Goal: Leave review/rating: Share an evaluation or opinion about a product, service, or content

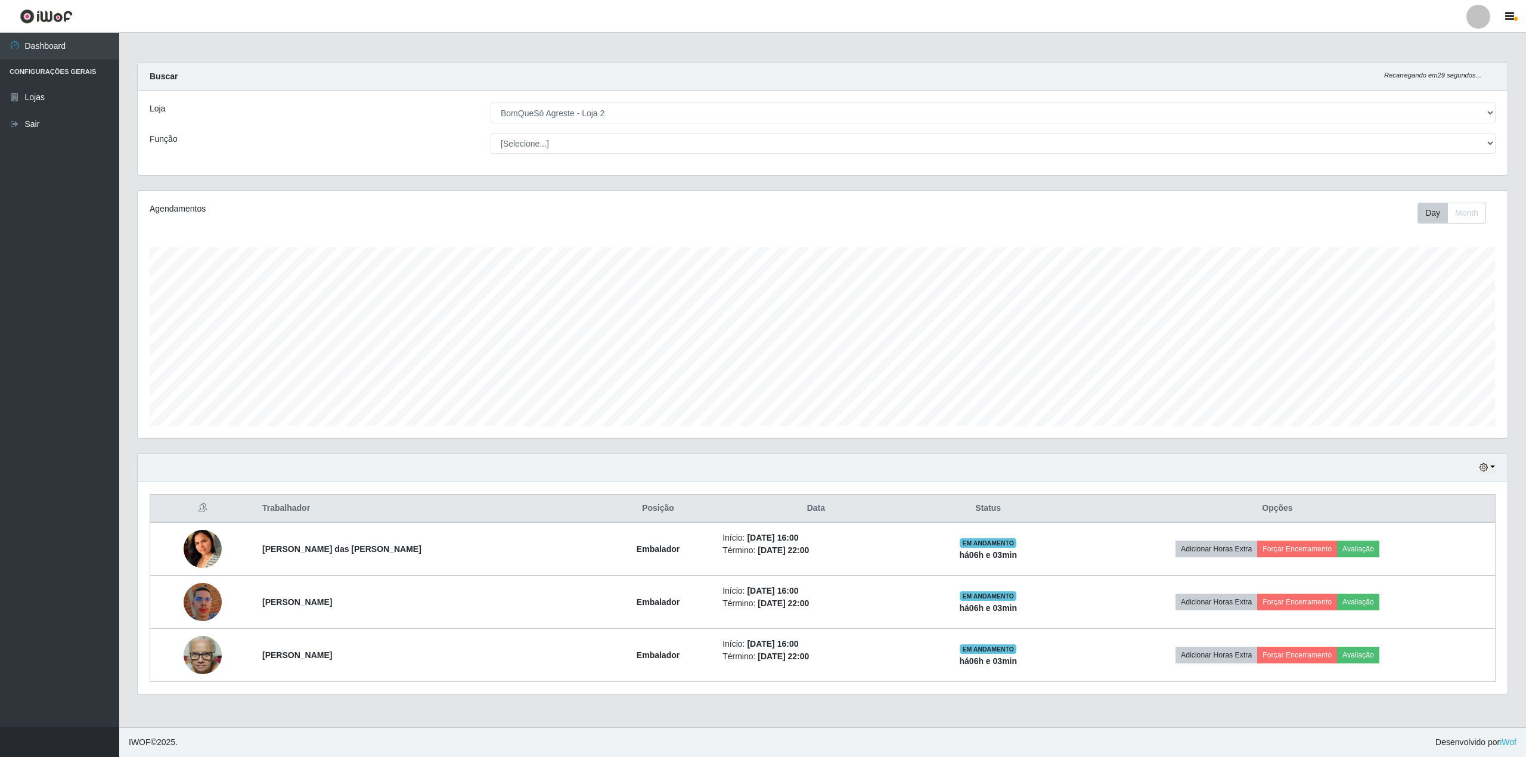
select select "214"
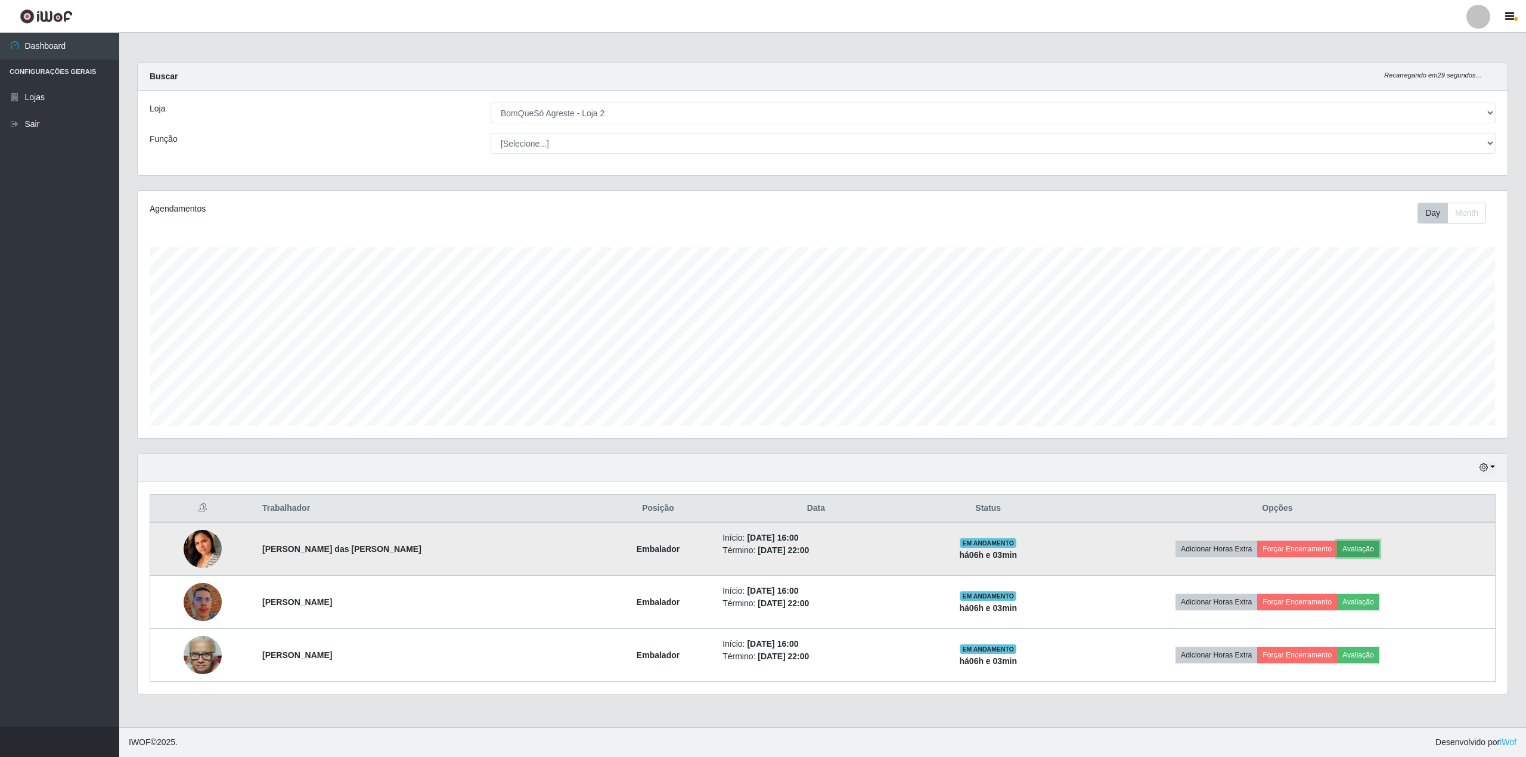
click at [1357, 557] on button "Avaliação" at bounding box center [1358, 549] width 42 height 17
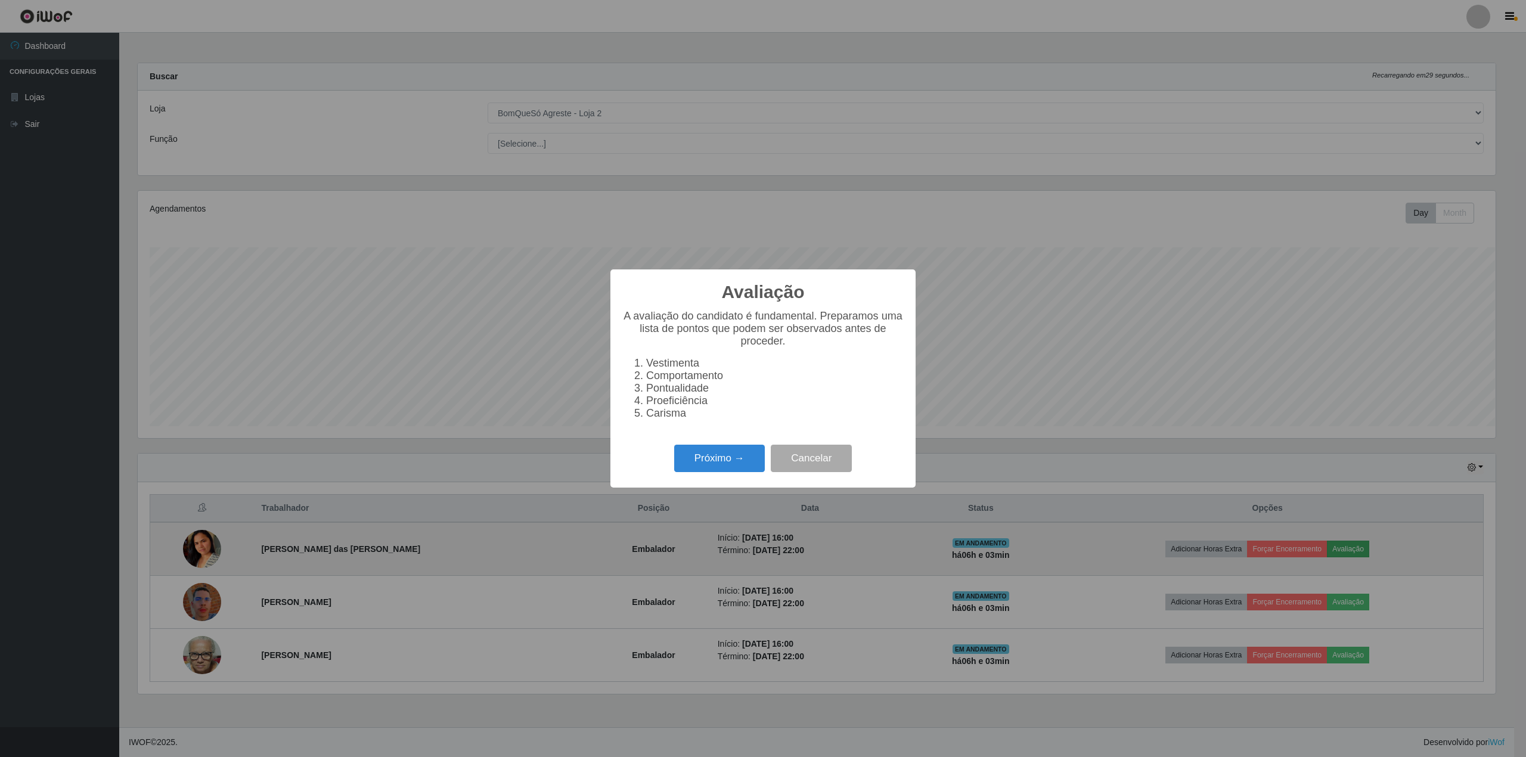
scroll to position [248, 1358]
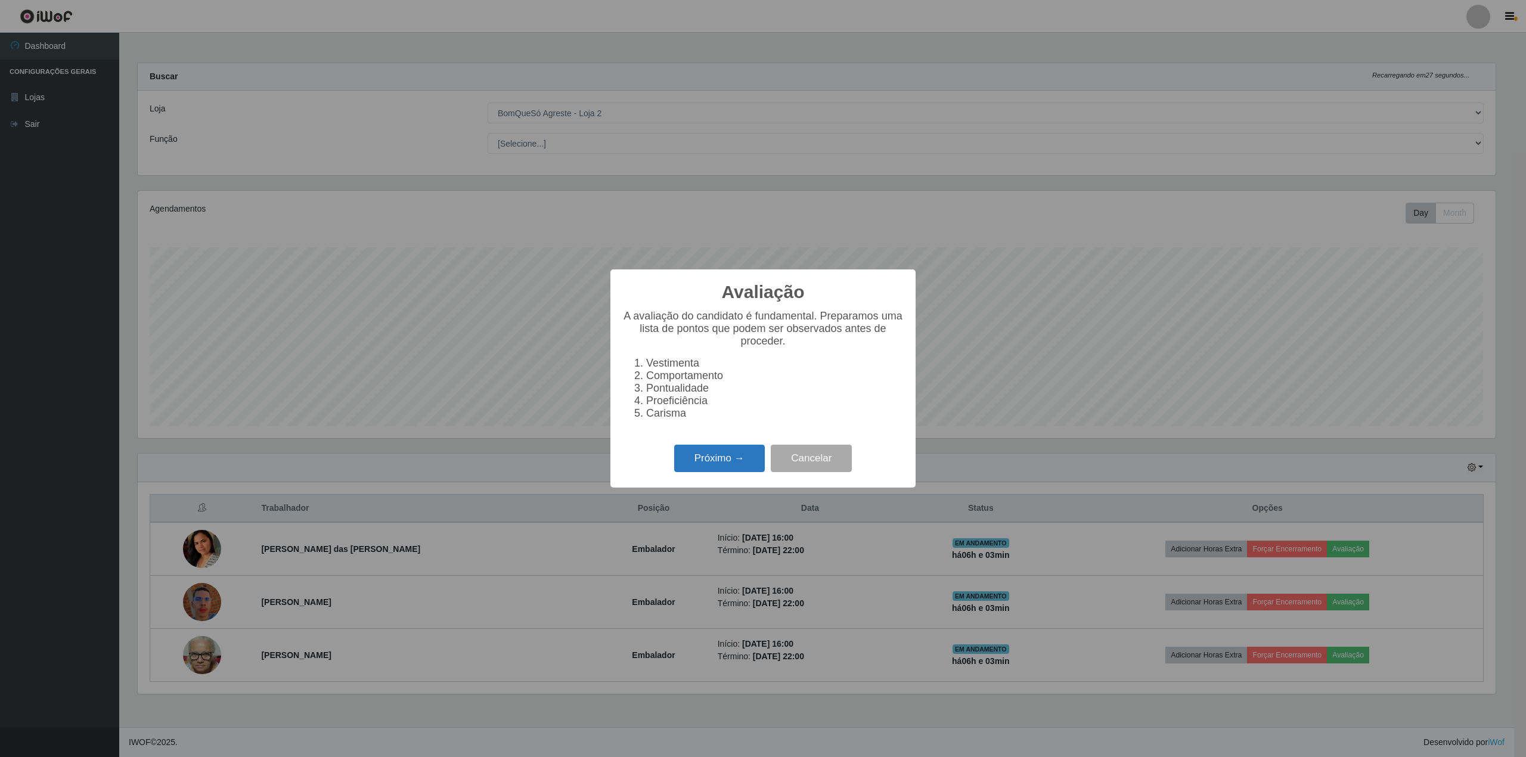
click at [693, 466] on button "Próximo →" at bounding box center [719, 459] width 91 height 28
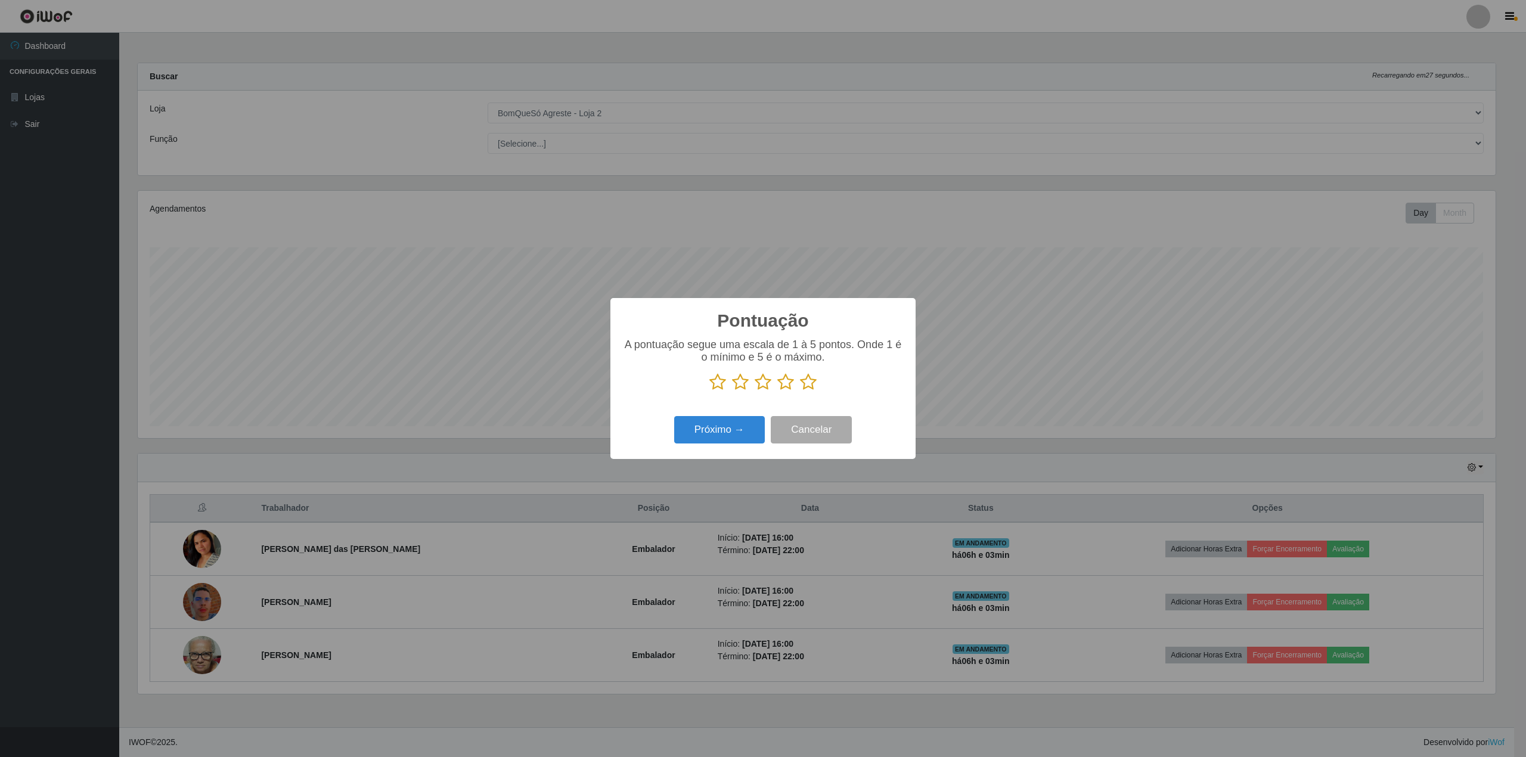
scroll to position [596004, 594894]
click at [802, 377] on icon at bounding box center [808, 382] width 17 height 18
click at [800, 391] on input "radio" at bounding box center [800, 391] width 0 height 0
click at [719, 435] on button "Próximo →" at bounding box center [719, 430] width 91 height 28
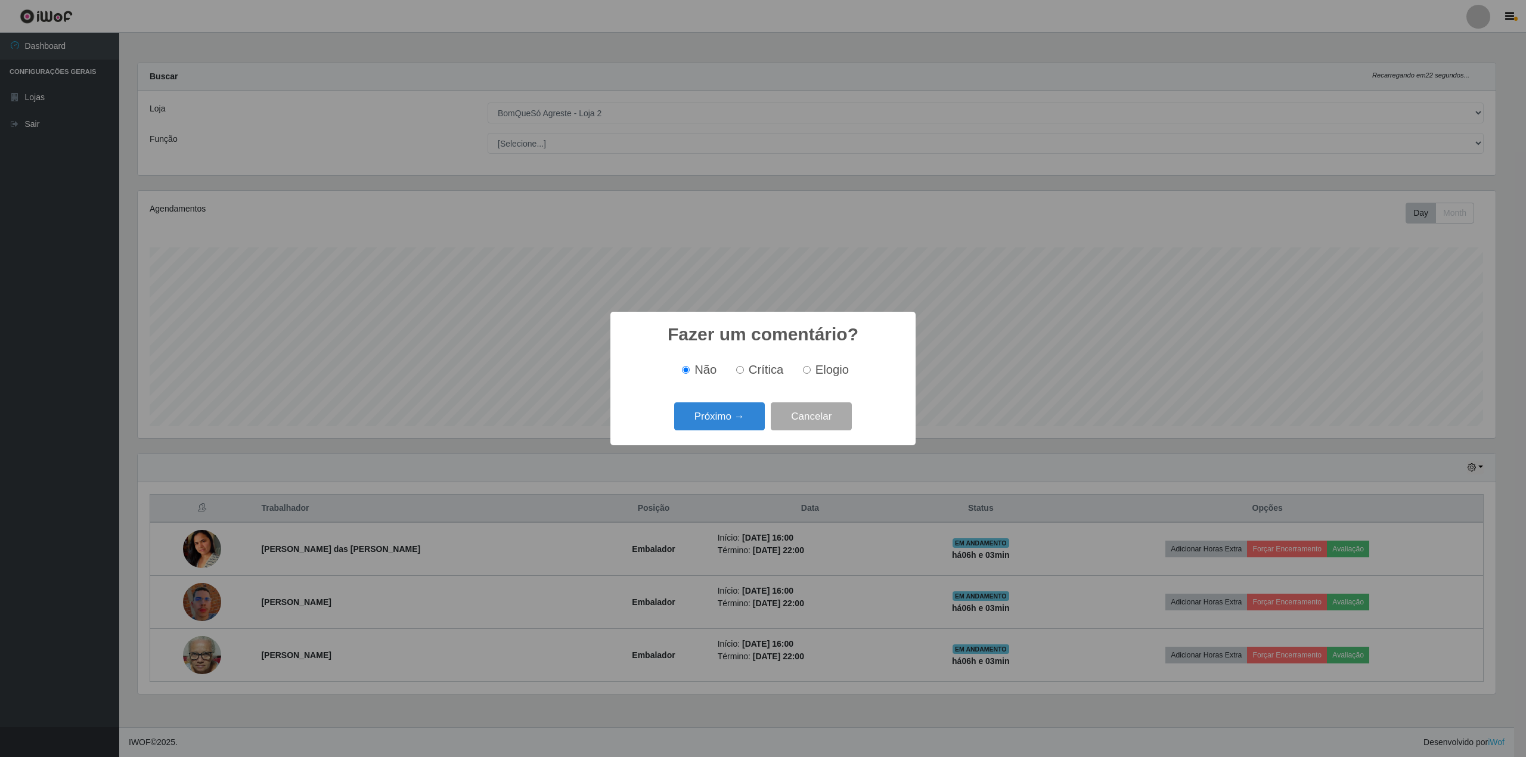
click at [807, 370] on input "Elogio" at bounding box center [807, 370] width 8 height 8
radio input "true"
click at [745, 415] on button "Próximo →" at bounding box center [719, 416] width 91 height 28
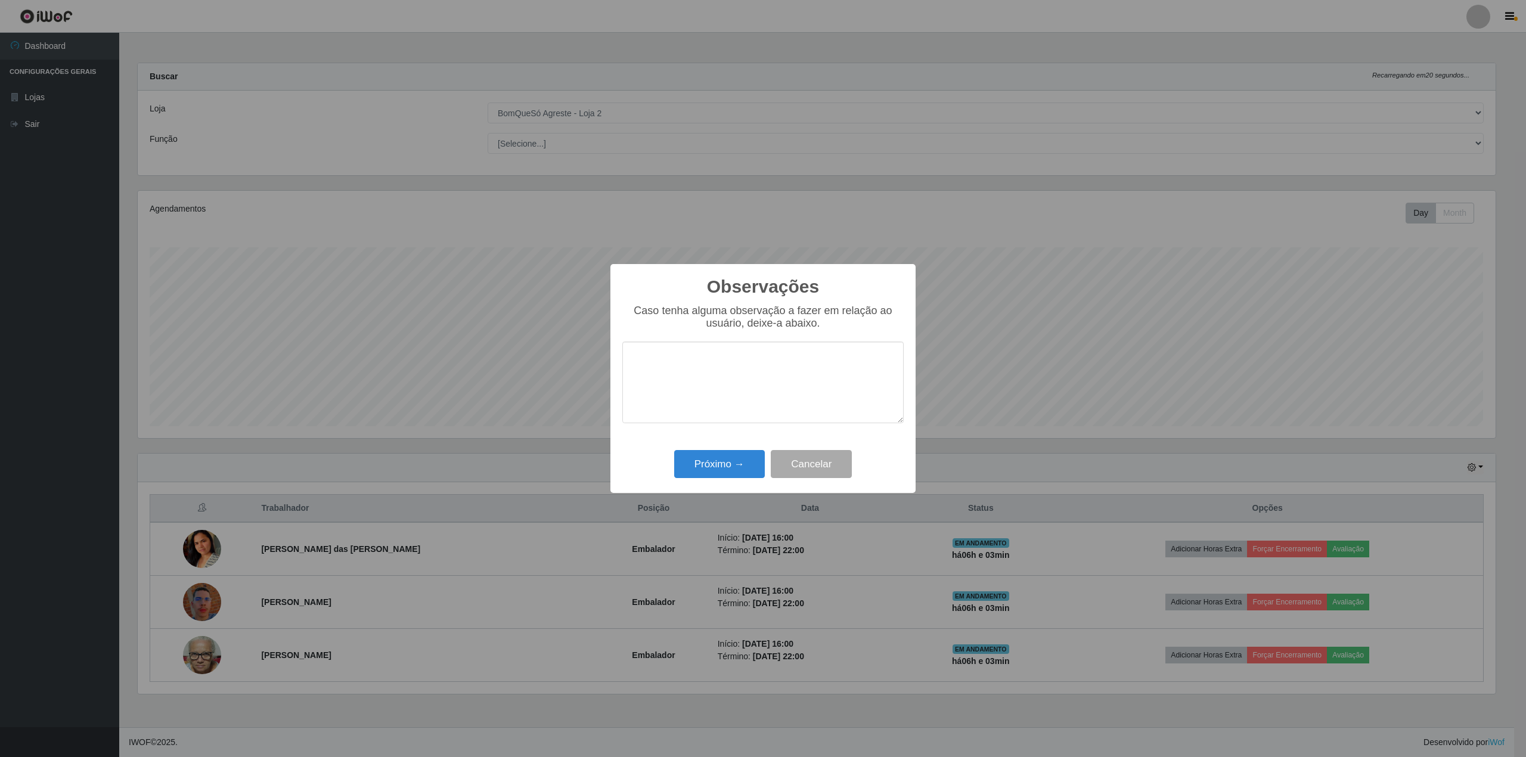
click at [758, 386] on textarea at bounding box center [762, 383] width 281 height 82
type textarea "top"
click at [745, 459] on button "Próximo →" at bounding box center [719, 464] width 91 height 28
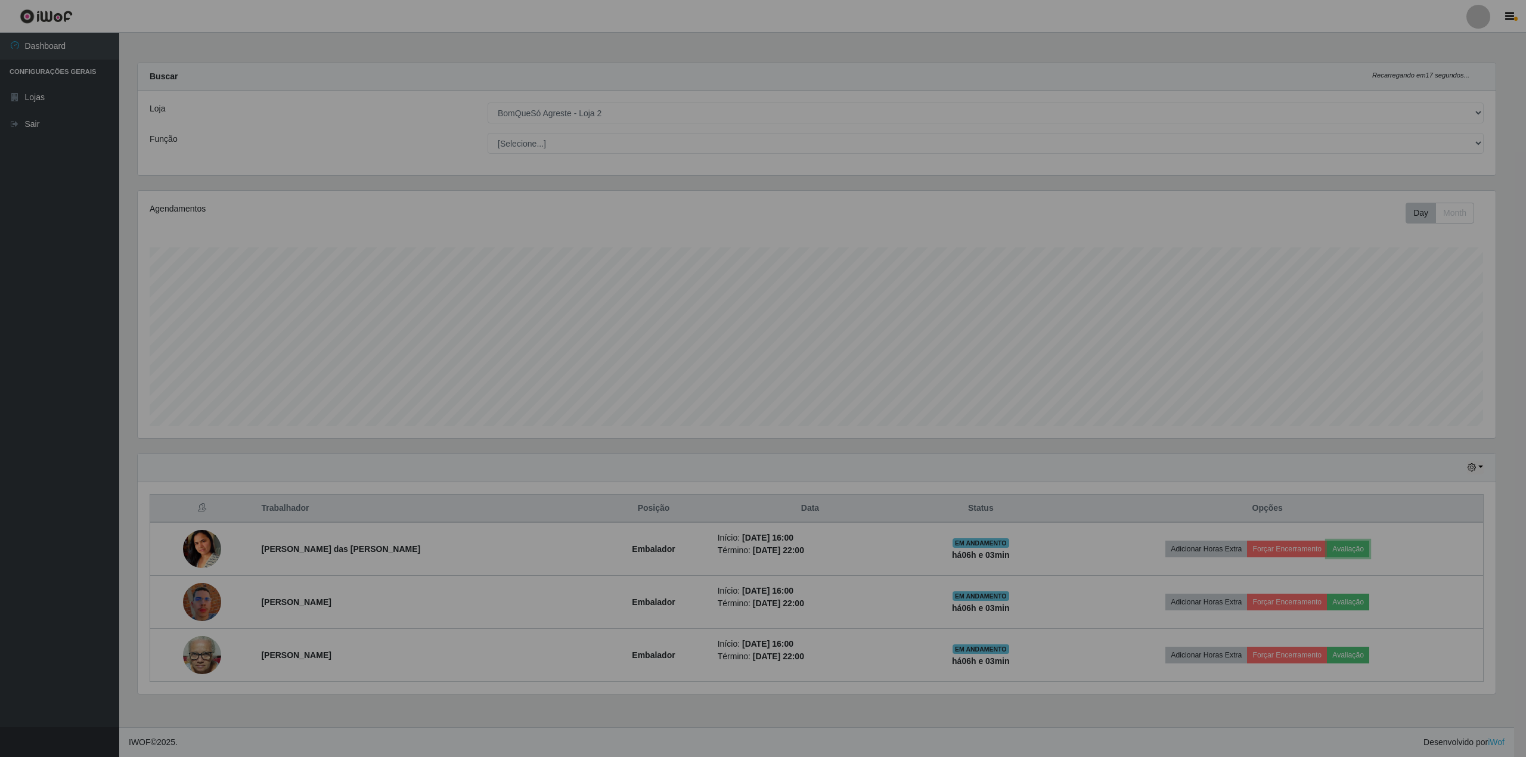
scroll to position [248, 1370]
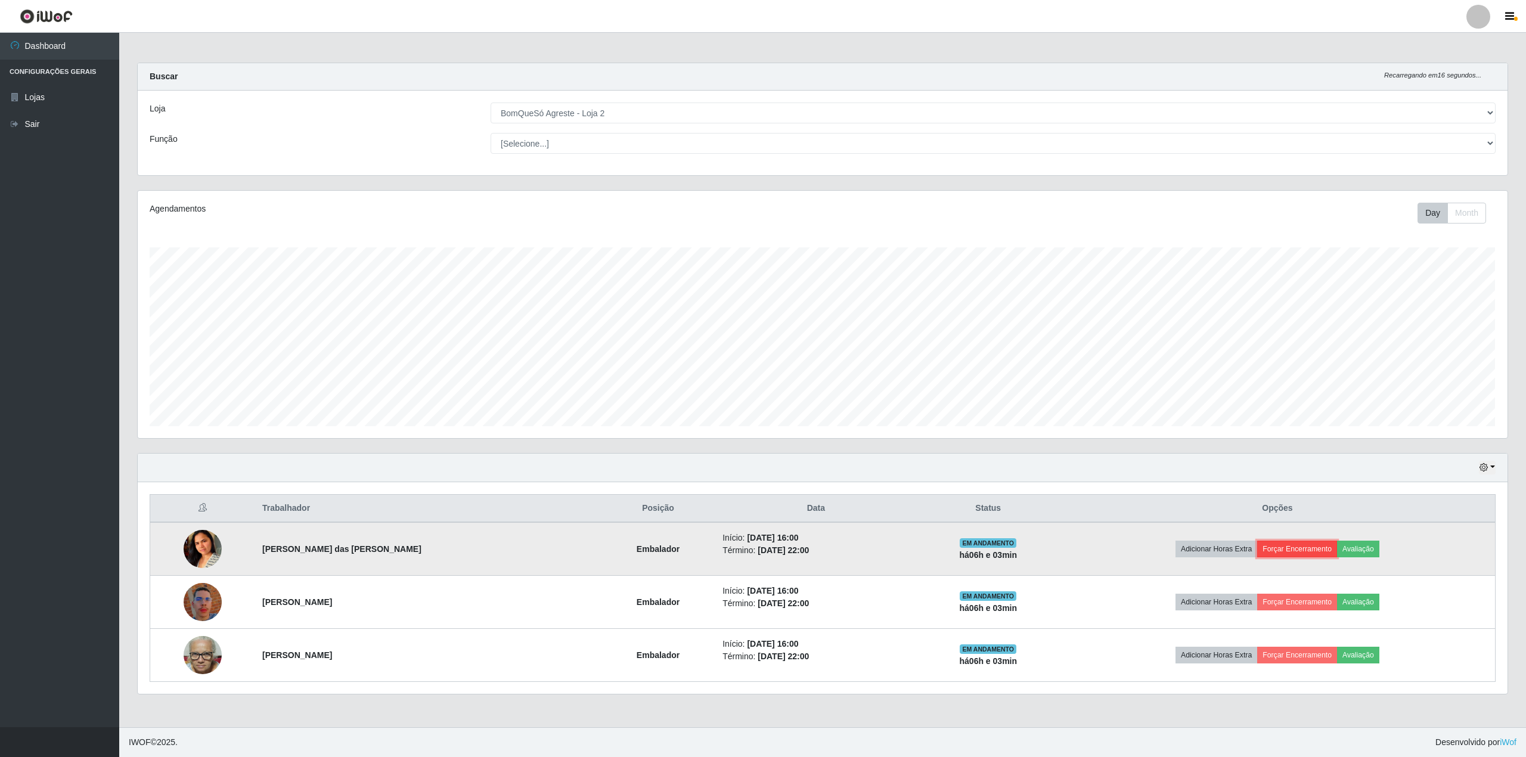
click at [1283, 550] on button "Forçar Encerramento" at bounding box center [1297, 549] width 80 height 17
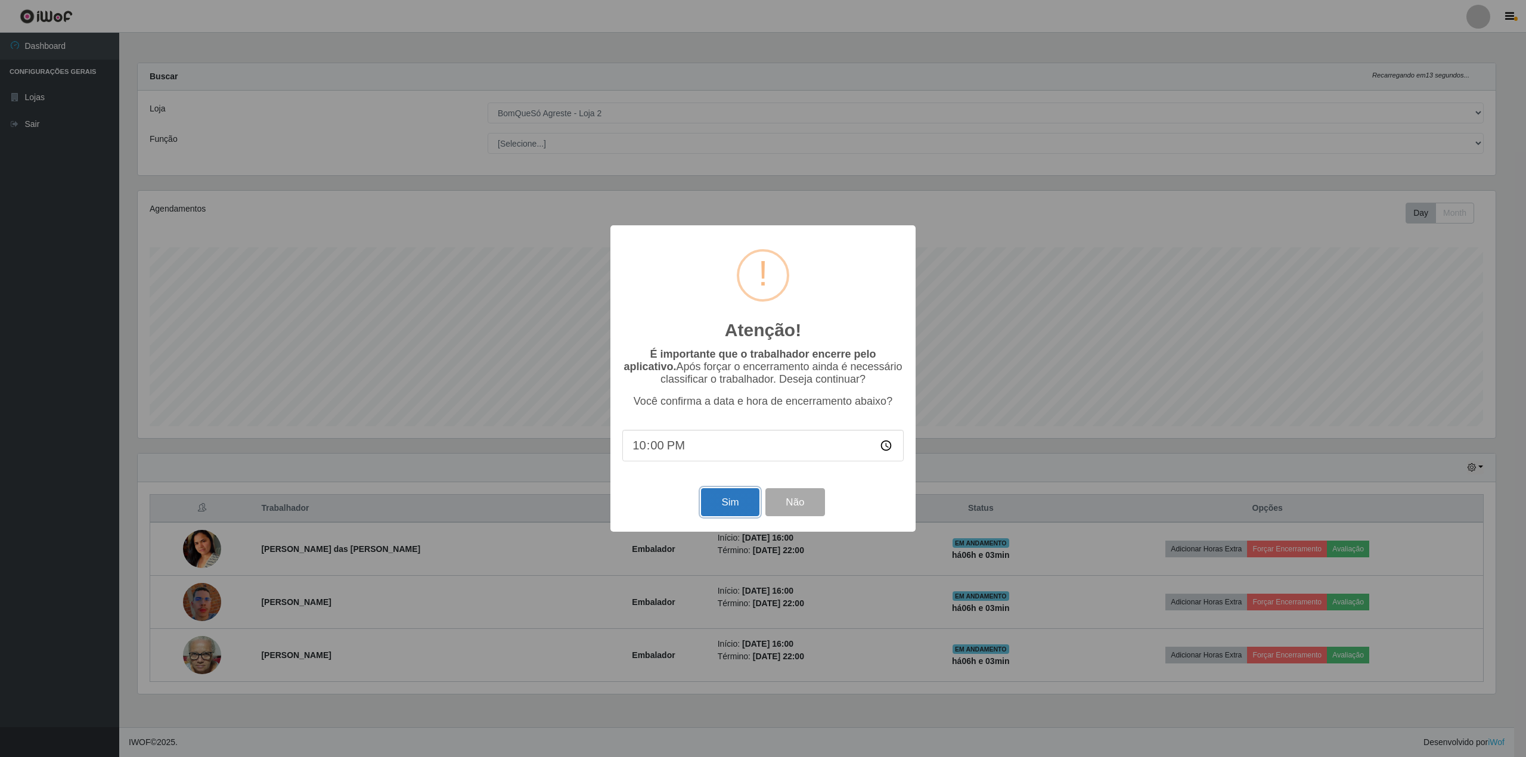
click at [739, 507] on button "Sim" at bounding box center [730, 502] width 58 height 28
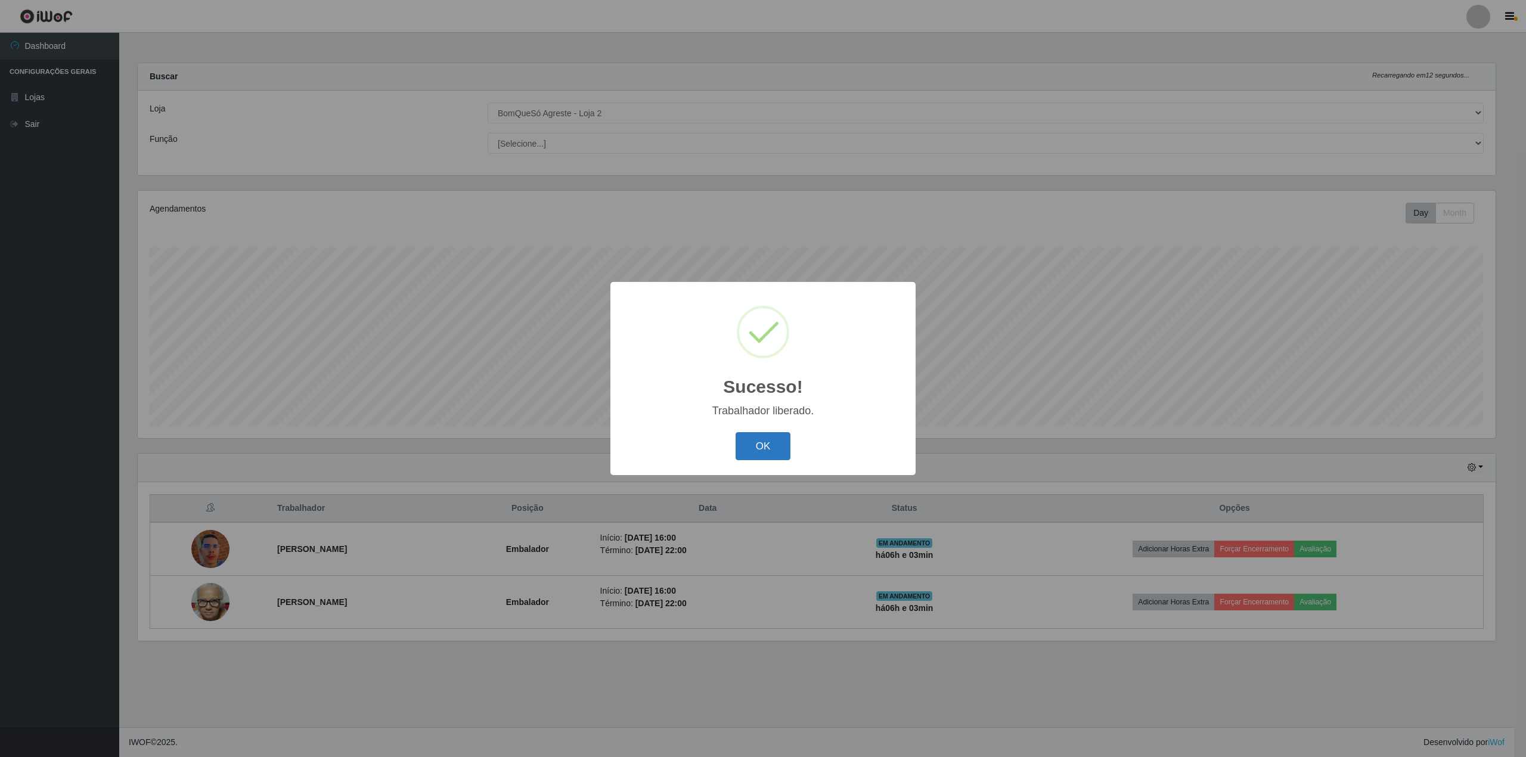
click at [776, 454] on button "OK" at bounding box center [763, 446] width 55 height 28
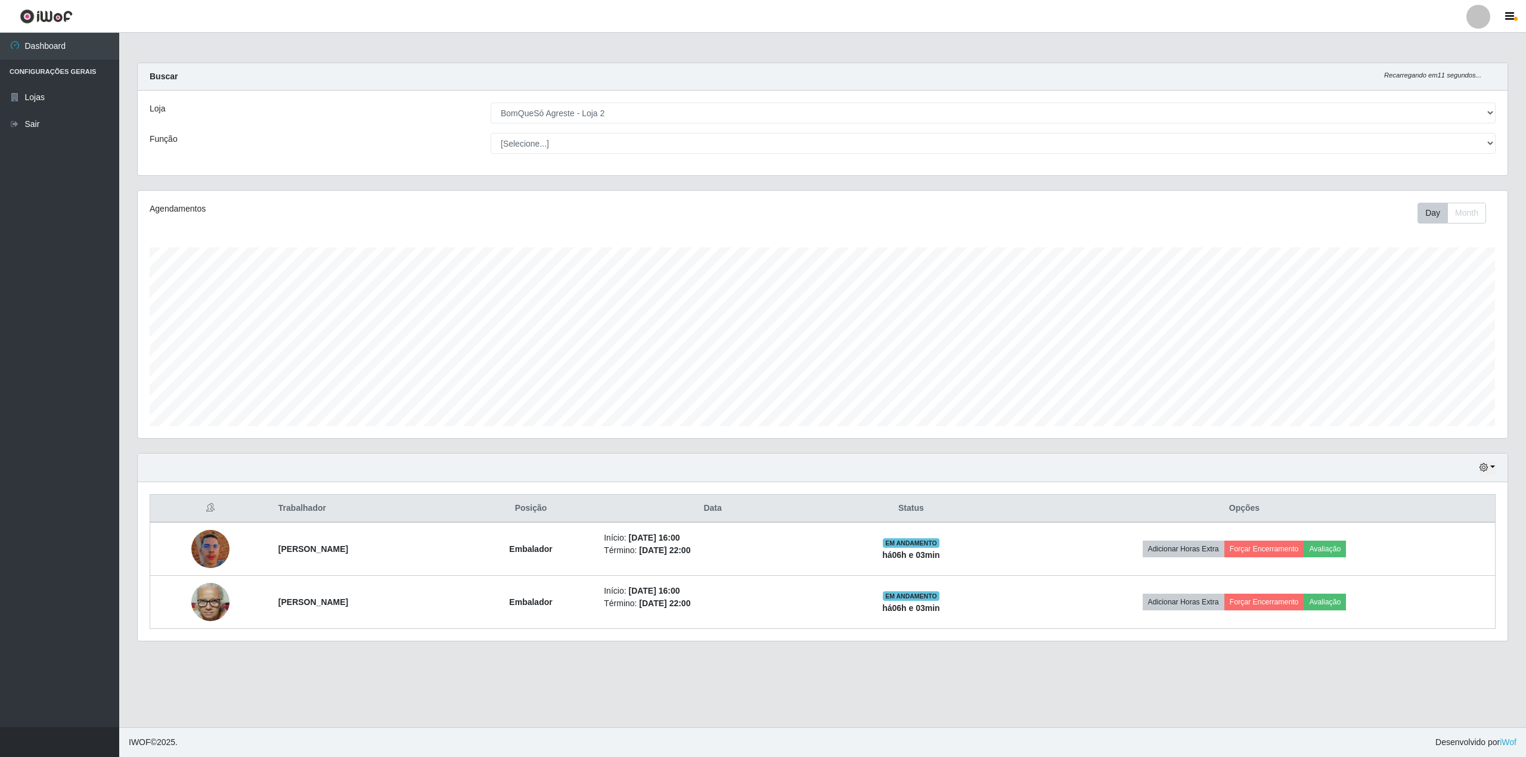
scroll to position [248, 1370]
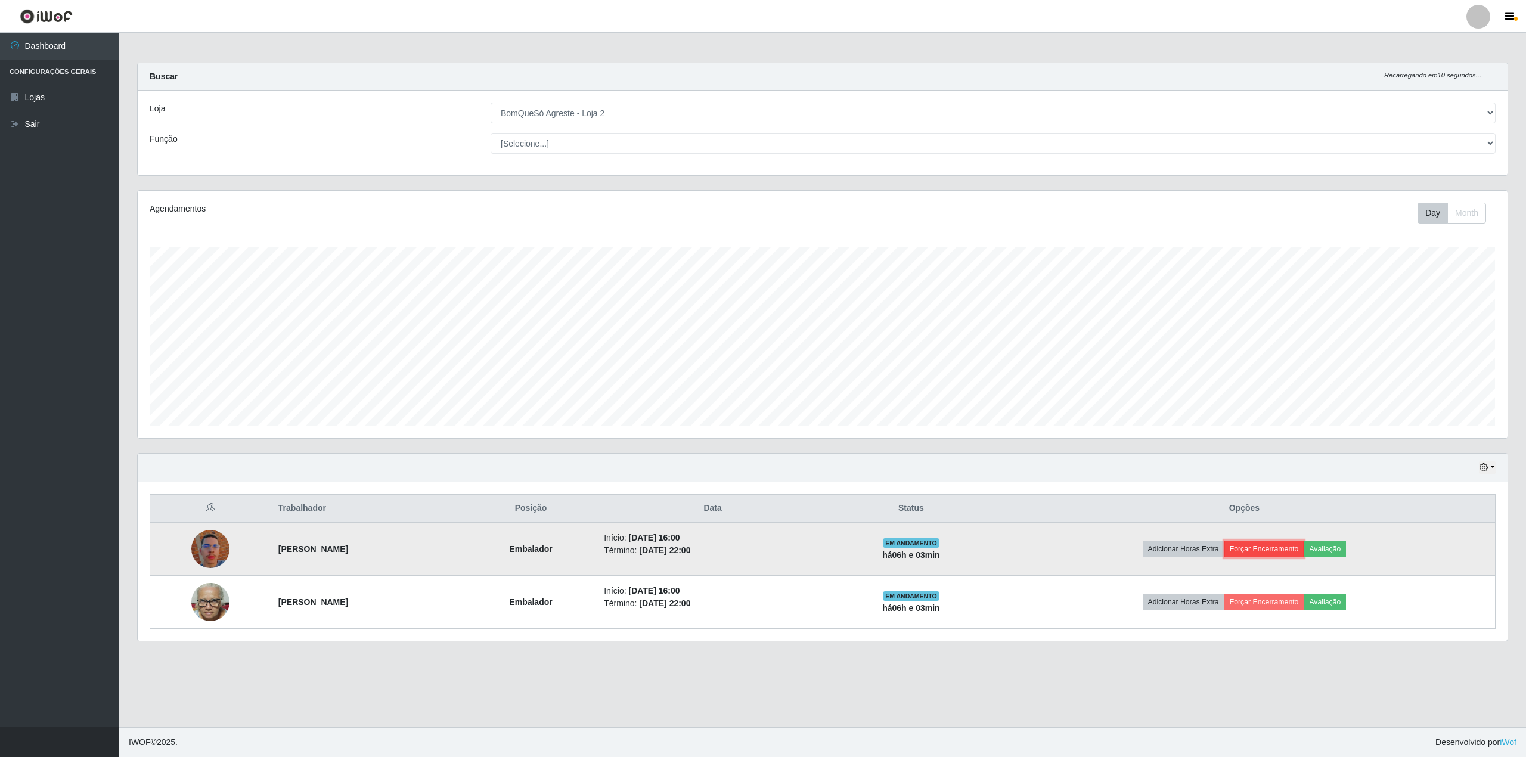
click at [1301, 550] on button "Forçar Encerramento" at bounding box center [1265, 549] width 80 height 17
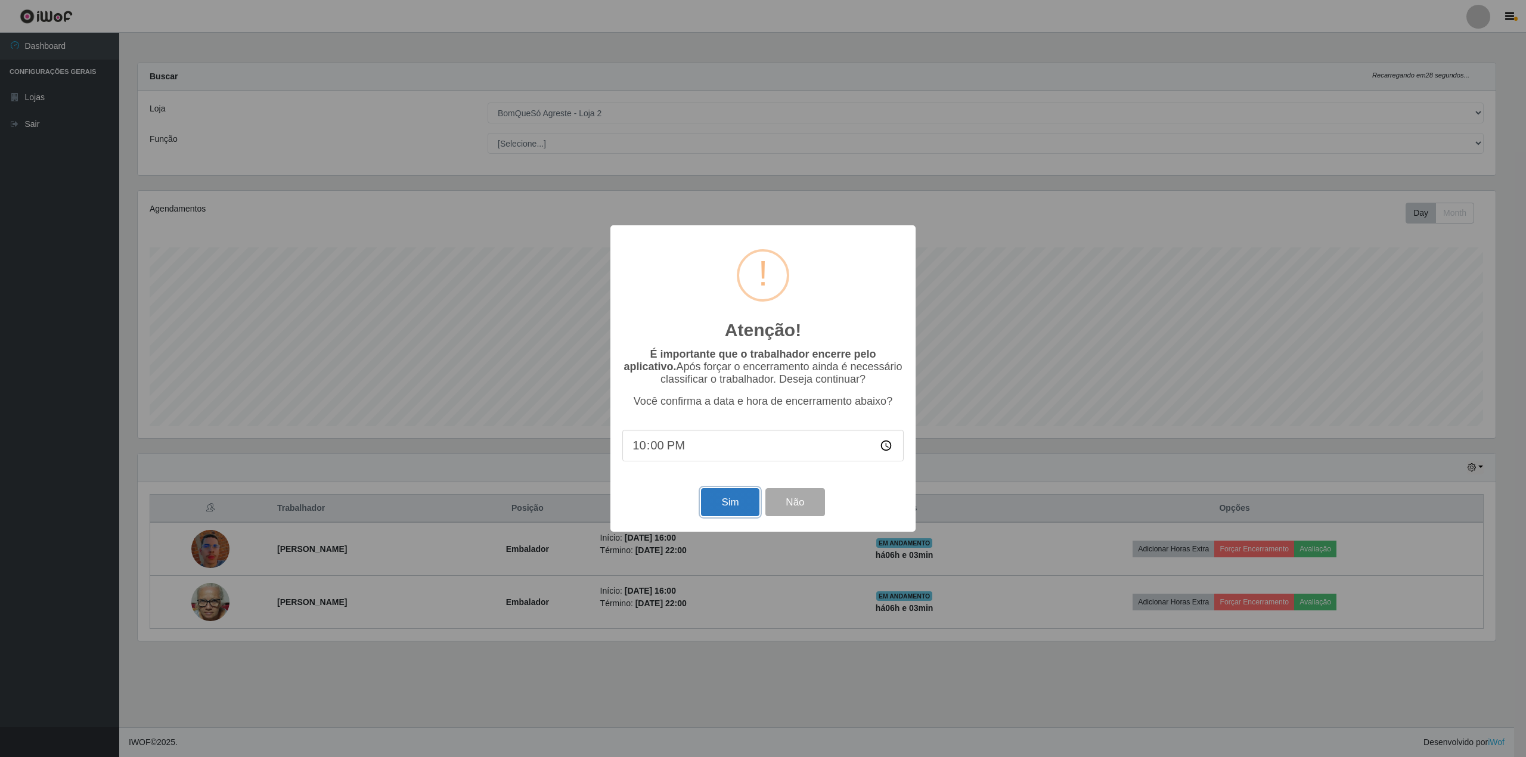
click at [735, 509] on button "Sim" at bounding box center [730, 502] width 58 height 28
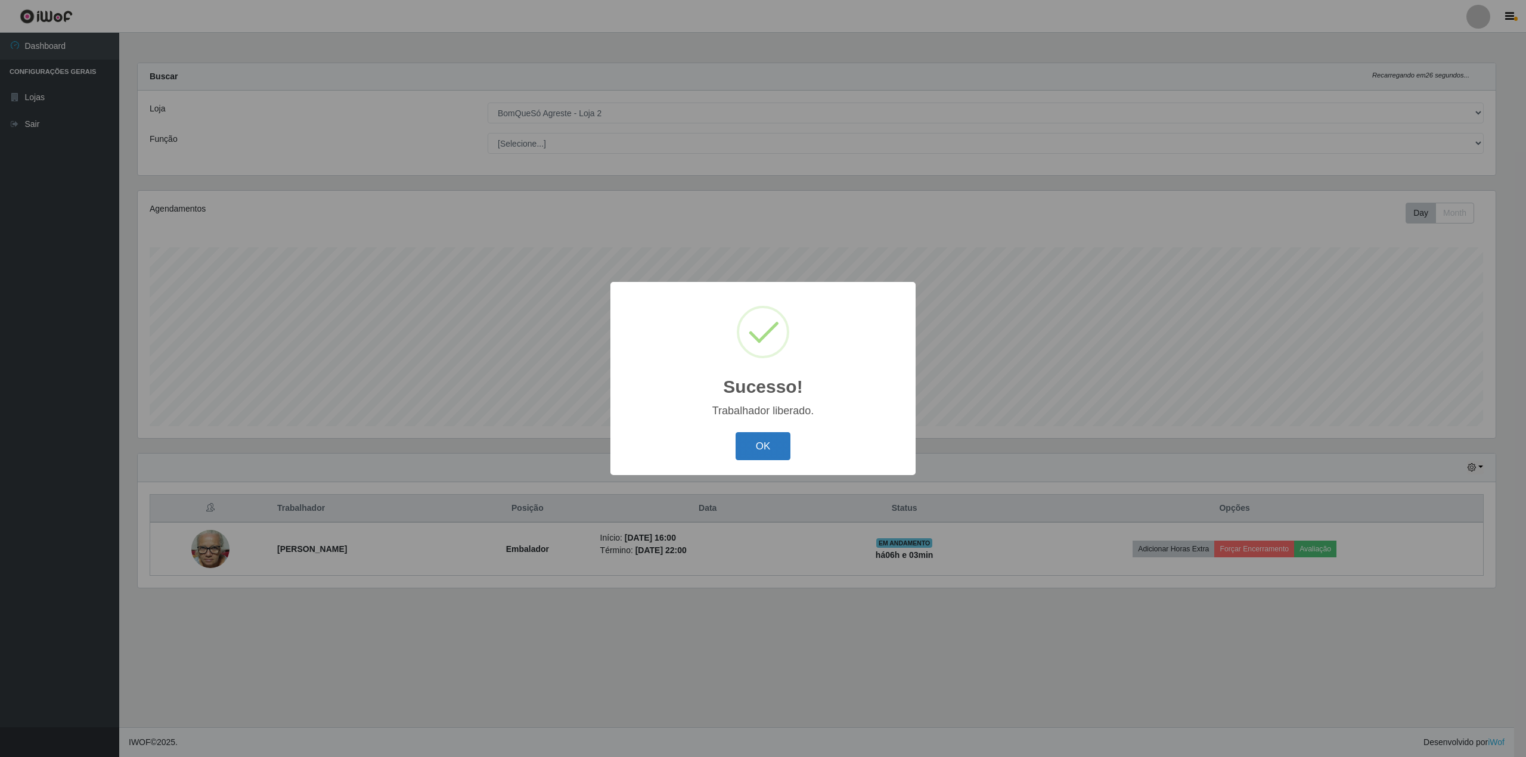
click at [761, 451] on button "OK" at bounding box center [763, 446] width 55 height 28
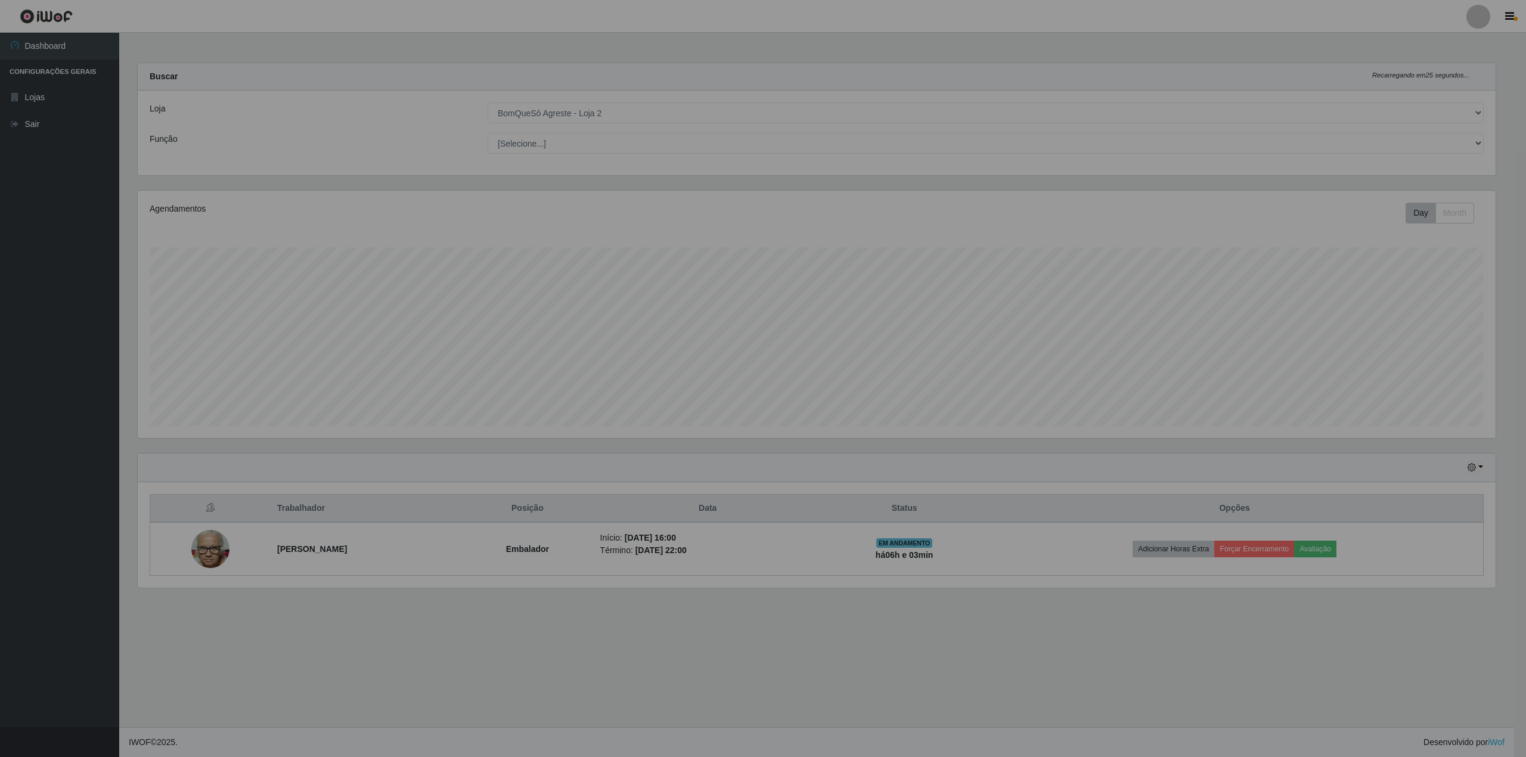
scroll to position [248, 1370]
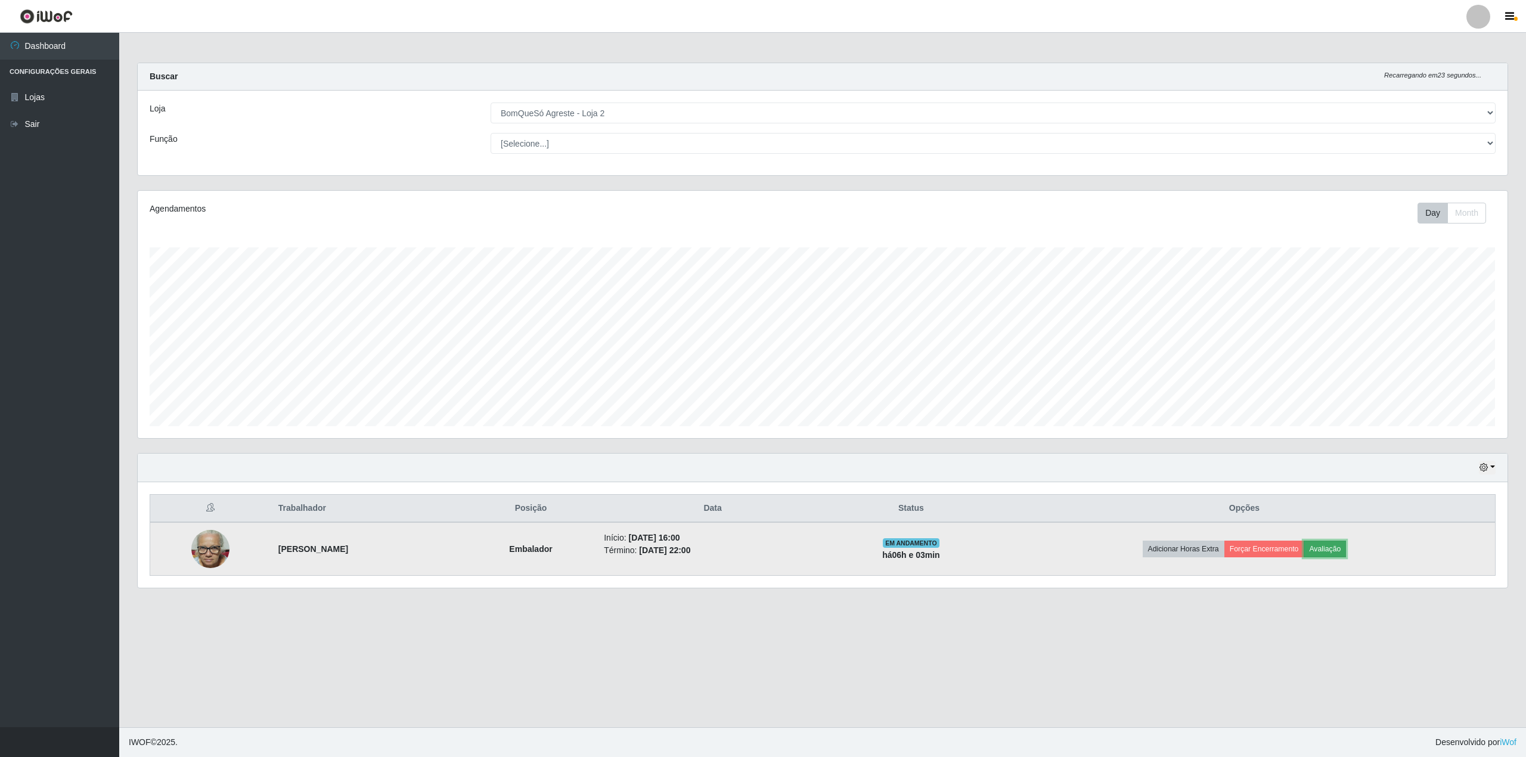
click at [1346, 553] on button "Avaliação" at bounding box center [1325, 549] width 42 height 17
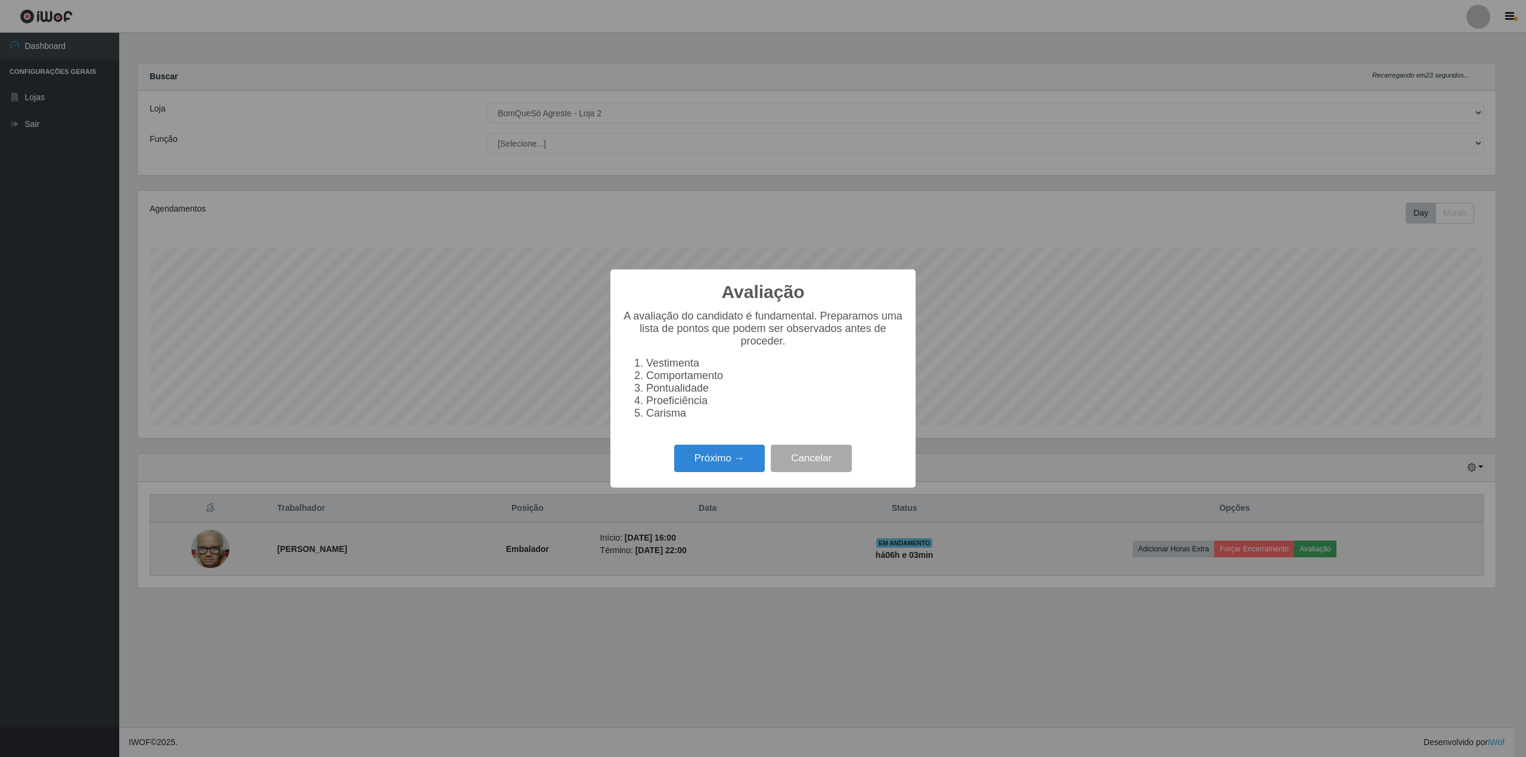
scroll to position [596004, 594894]
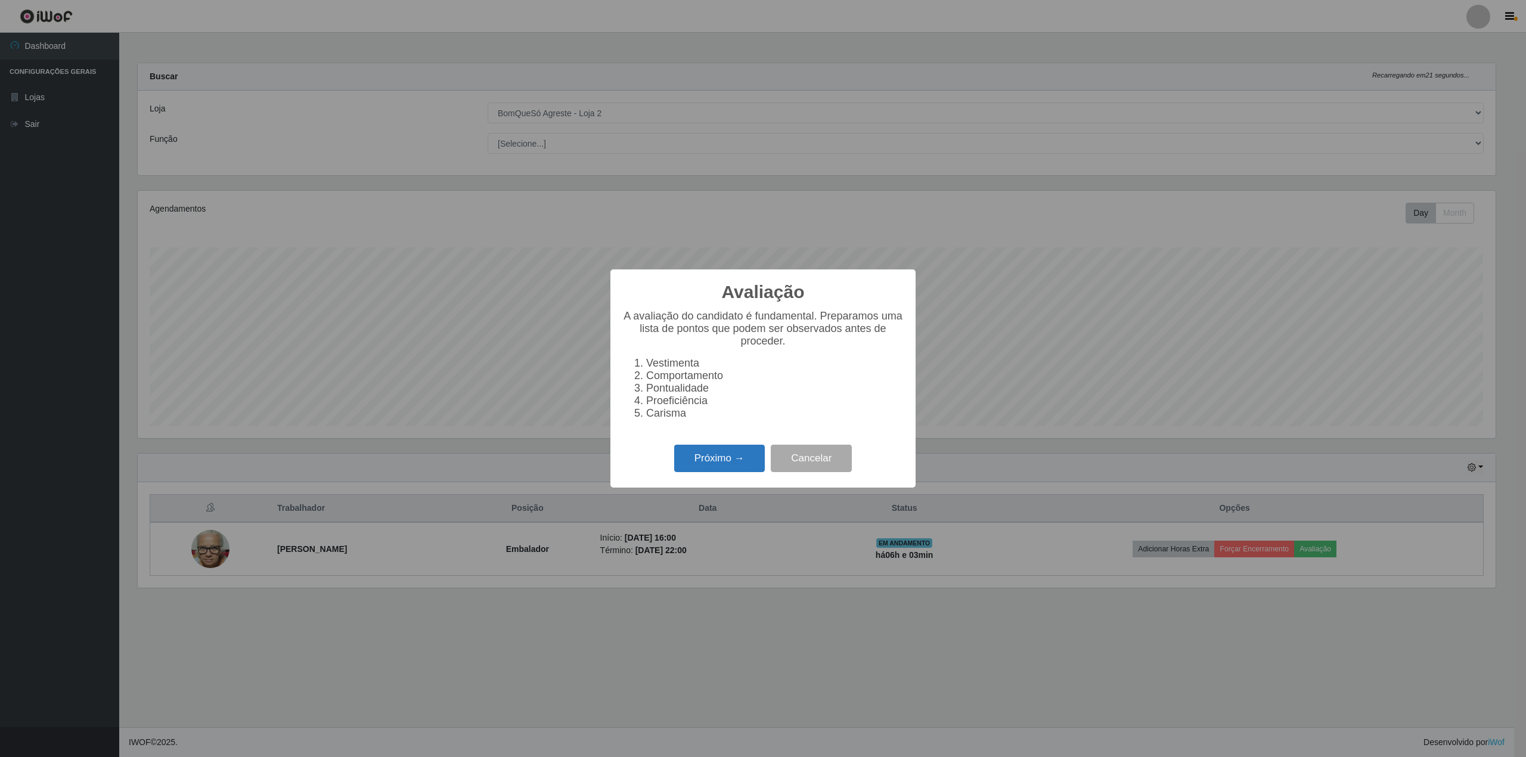
click at [711, 460] on button "Próximo →" at bounding box center [719, 459] width 91 height 28
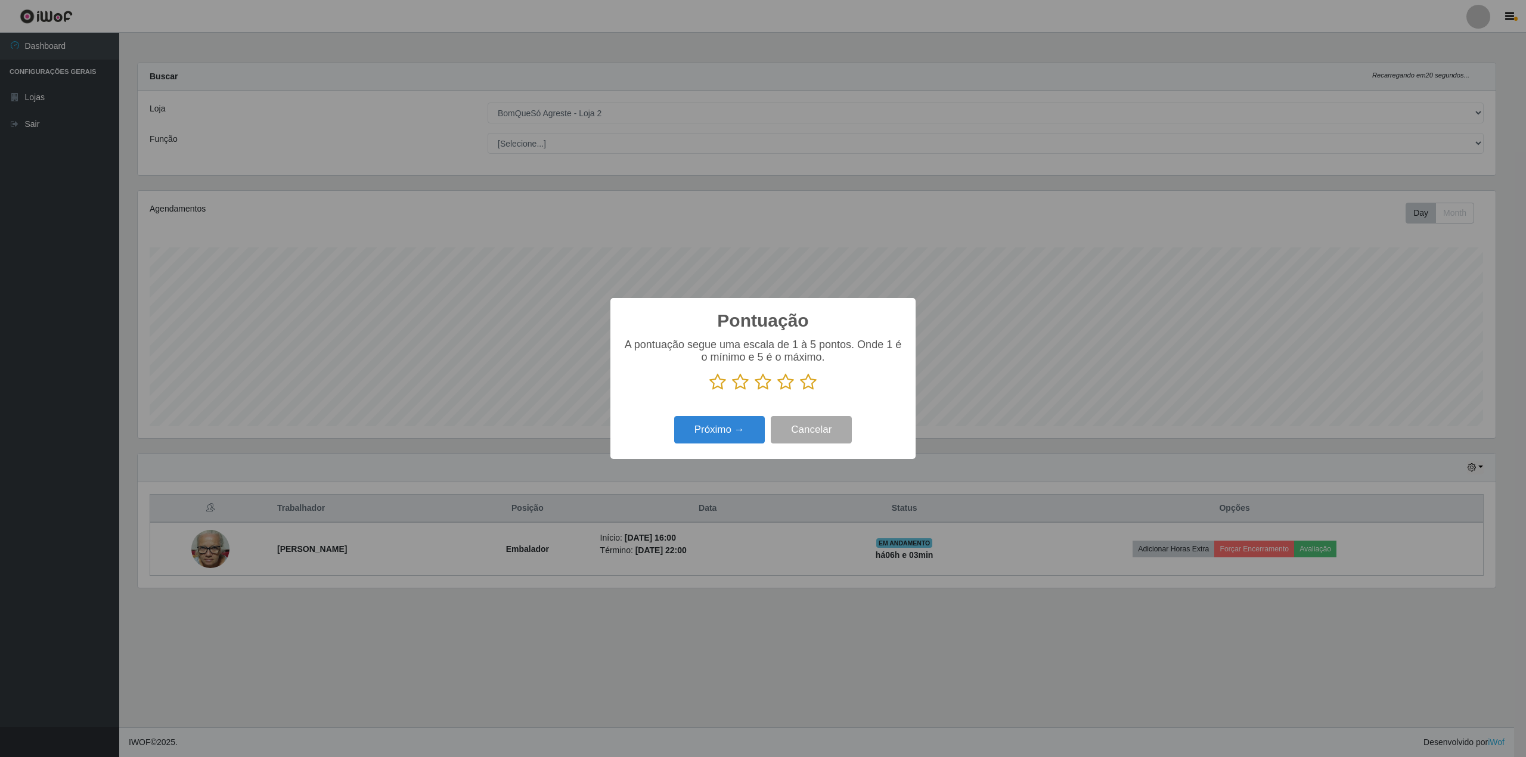
click at [804, 385] on icon at bounding box center [808, 382] width 17 height 18
click at [800, 391] on input "radio" at bounding box center [800, 391] width 0 height 0
click at [727, 433] on button "Próximo →" at bounding box center [719, 430] width 91 height 28
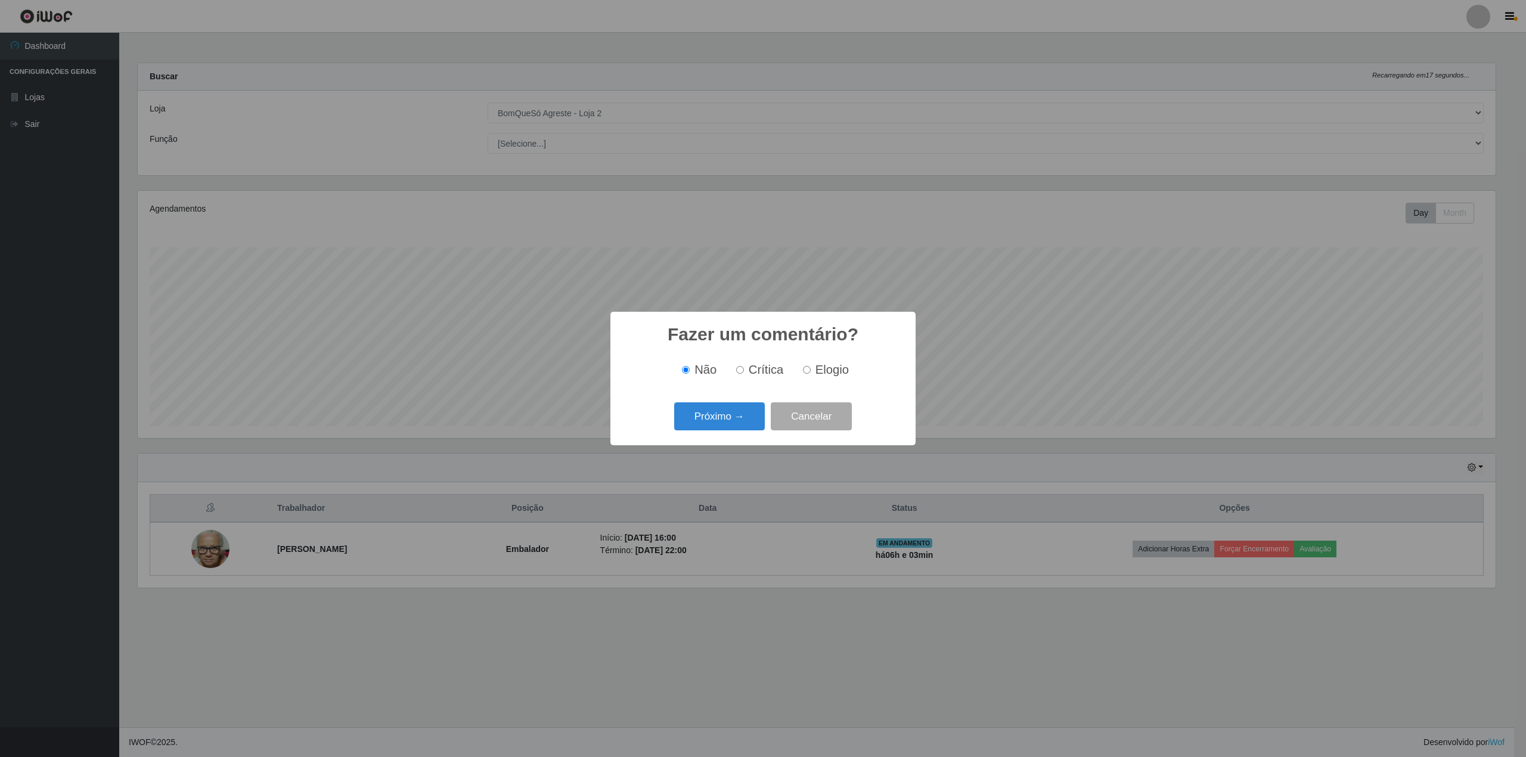
click at [833, 371] on span "Elogio" at bounding box center [832, 369] width 33 height 13
click at [811, 371] on input "Elogio" at bounding box center [807, 370] width 8 height 8
radio input "true"
click at [718, 421] on button "Próximo →" at bounding box center [719, 416] width 91 height 28
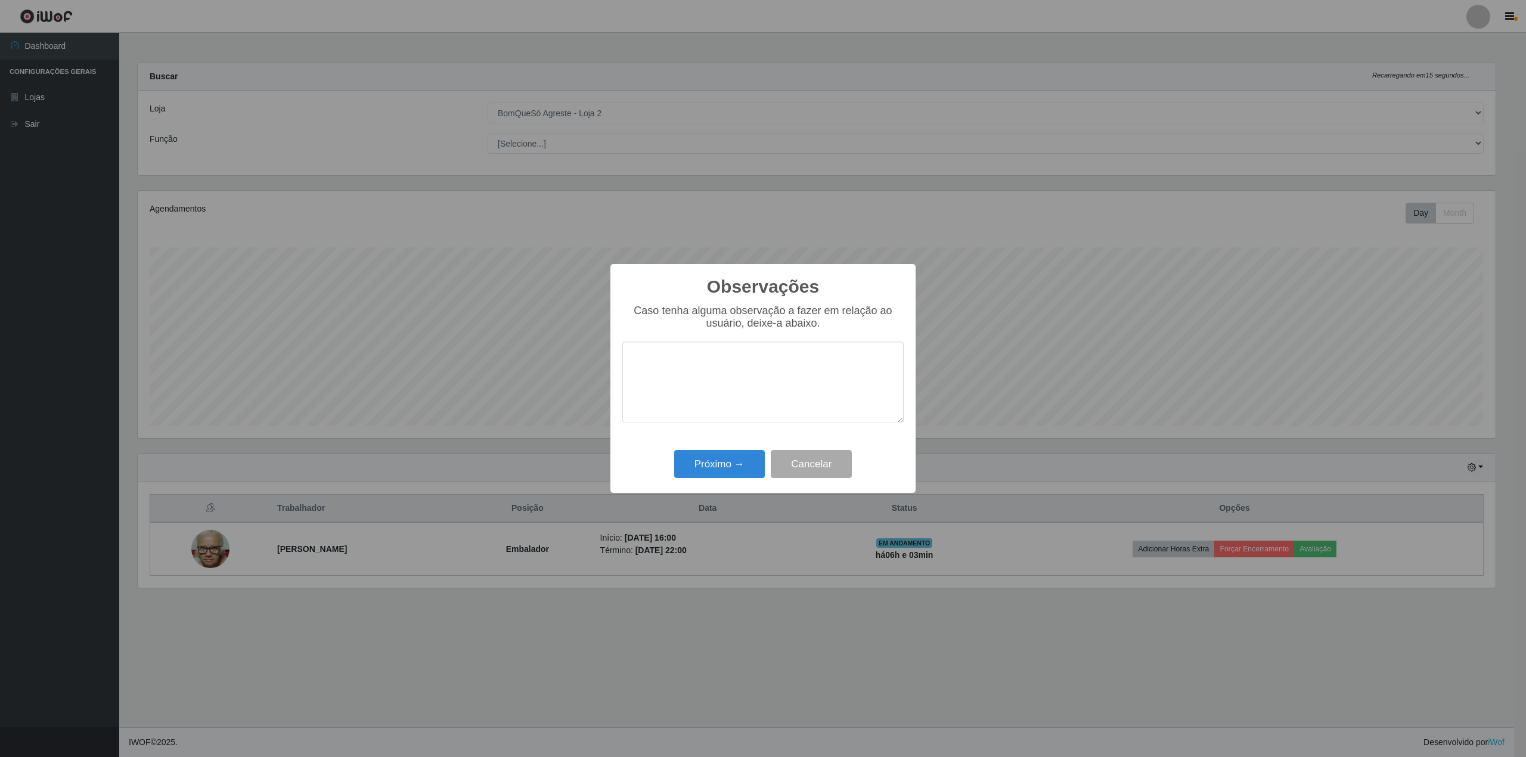
click at [706, 392] on textarea at bounding box center [762, 383] width 281 height 82
type textarea "proativa"
click at [704, 454] on button "Próximo →" at bounding box center [719, 464] width 91 height 28
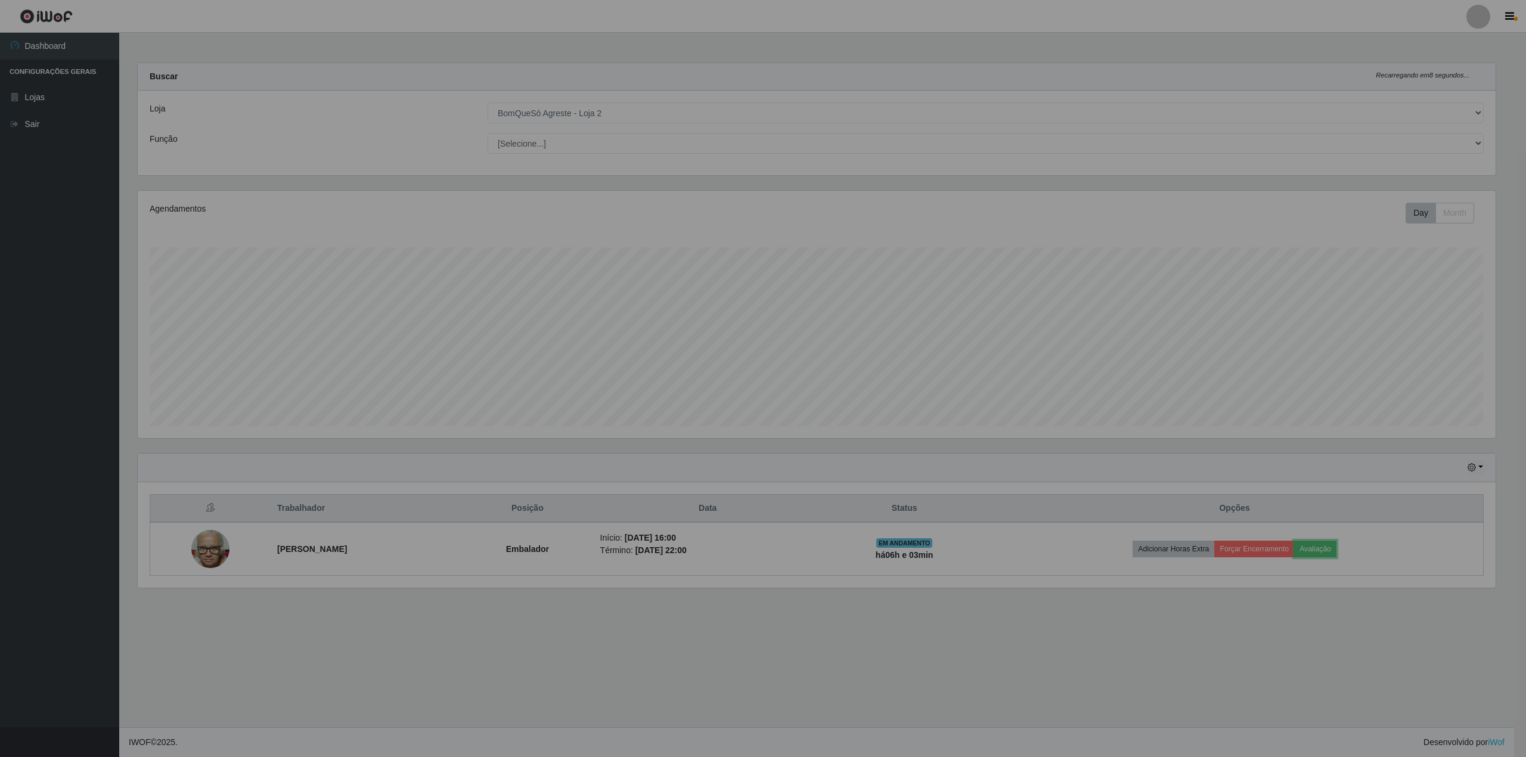
scroll to position [248, 1370]
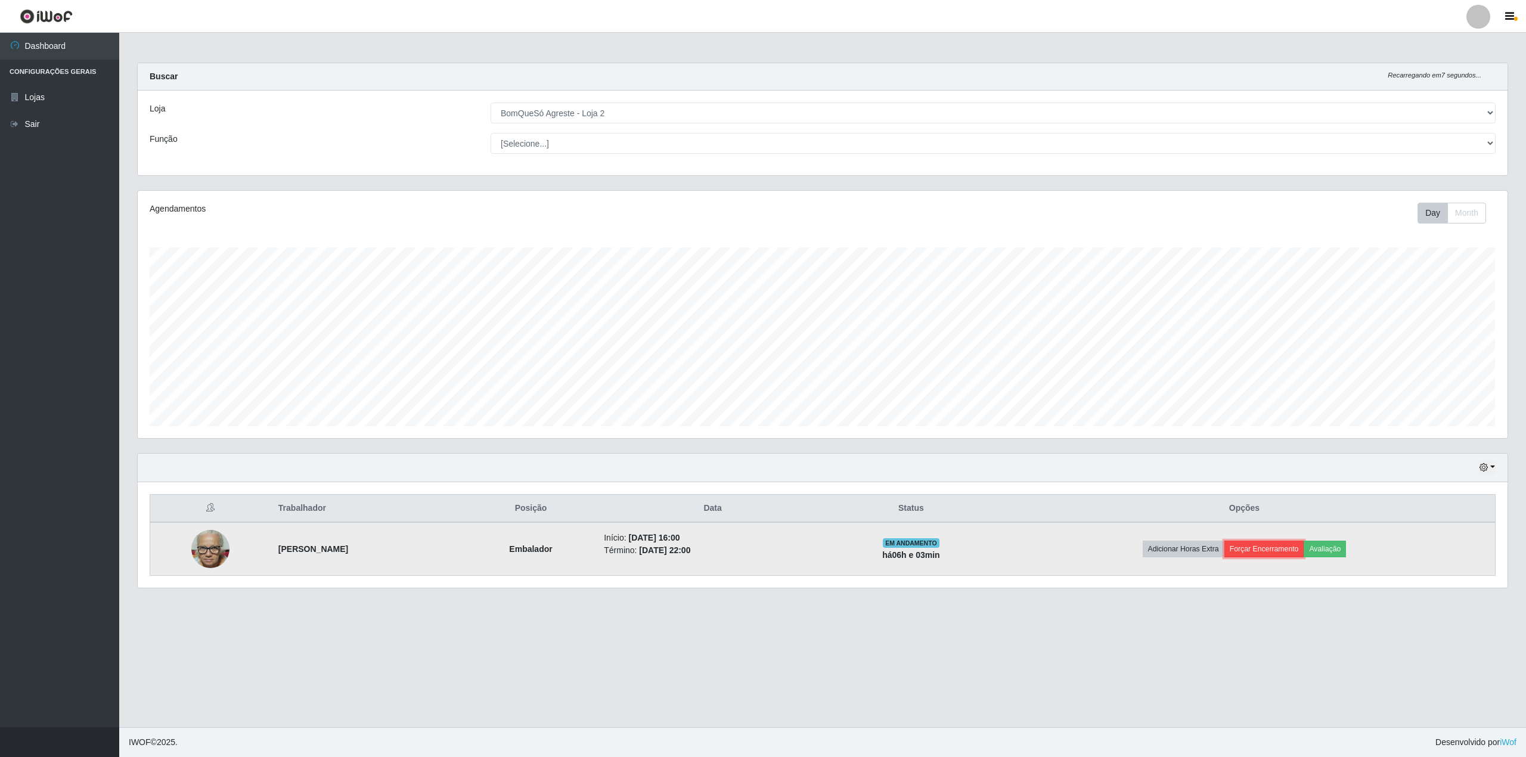
click at [1305, 547] on button "Forçar Encerramento" at bounding box center [1265, 549] width 80 height 17
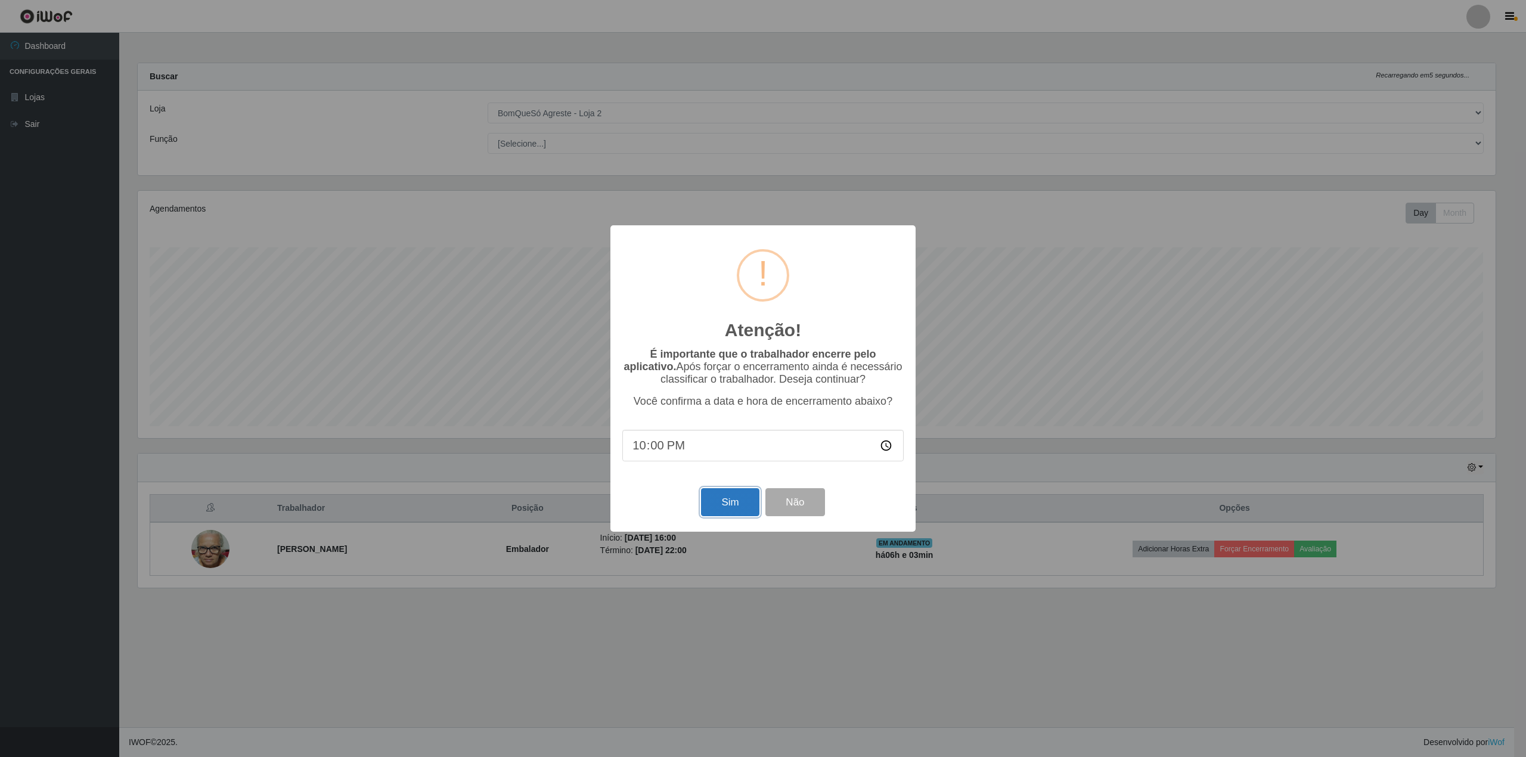
click at [726, 513] on button "Sim" at bounding box center [730, 502] width 58 height 28
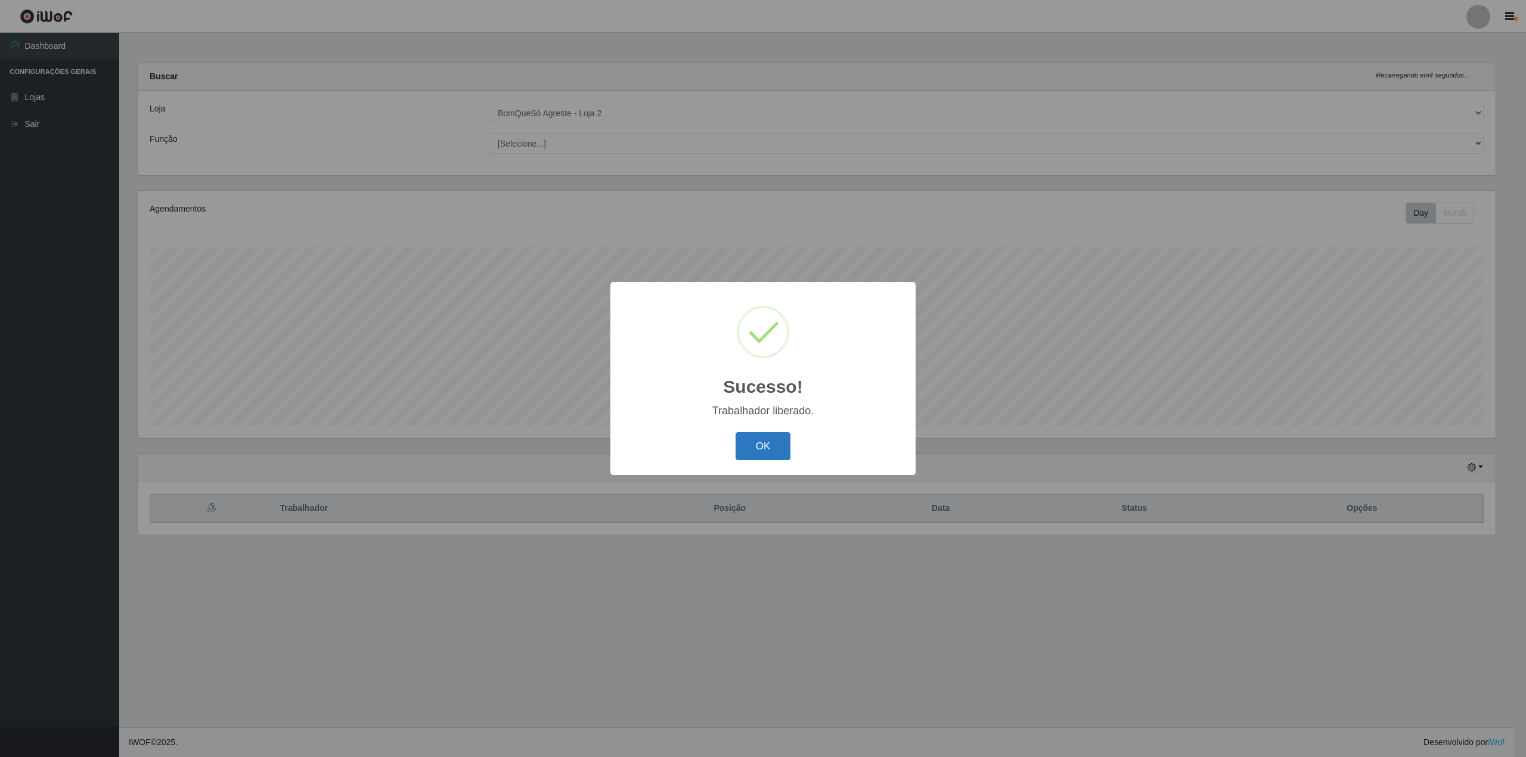
click at [749, 439] on button "OK" at bounding box center [763, 446] width 55 height 28
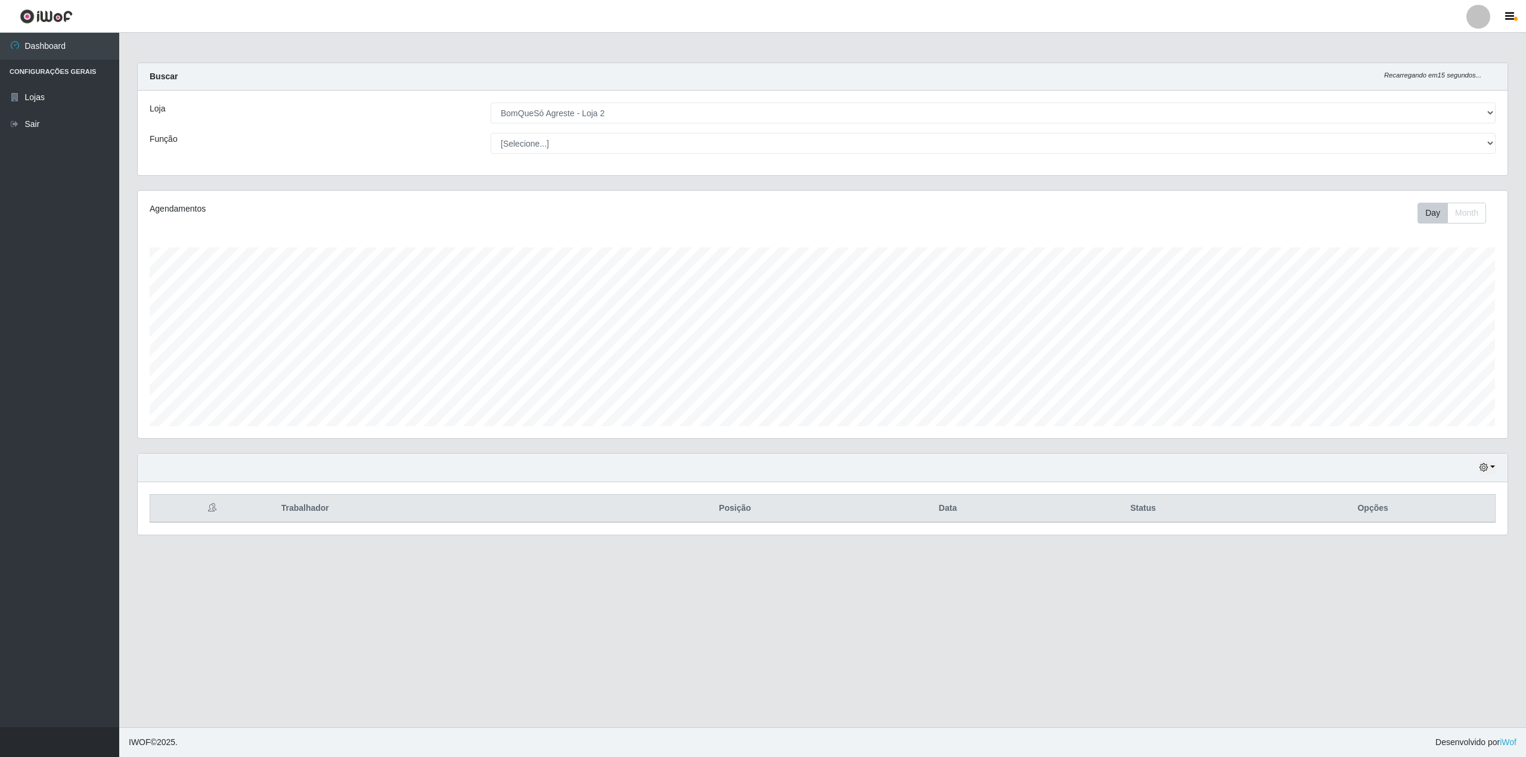
click at [285, 642] on main "Carregando... Buscar Recarregando em 15 segundos... Loja [Selecione...] BomQueS…" at bounding box center [822, 380] width 1407 height 695
